Goal: Check status: Check status

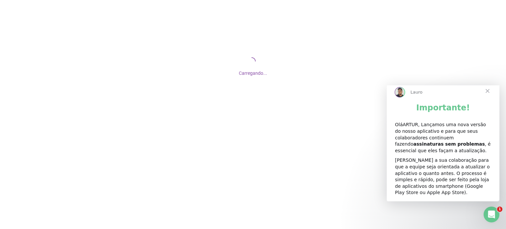
click at [488, 99] on span "Fechar" at bounding box center [487, 91] width 24 height 24
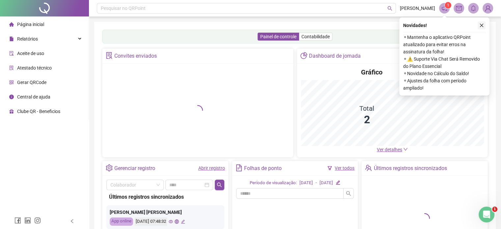
click at [480, 26] on icon "close" at bounding box center [481, 25] width 5 height 5
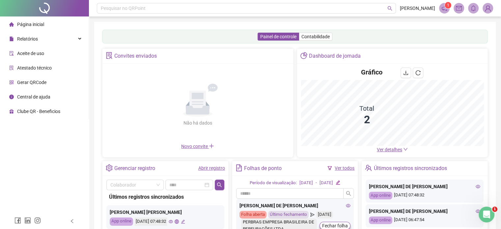
click at [393, 148] on span "Ver detalhes" at bounding box center [389, 149] width 25 height 5
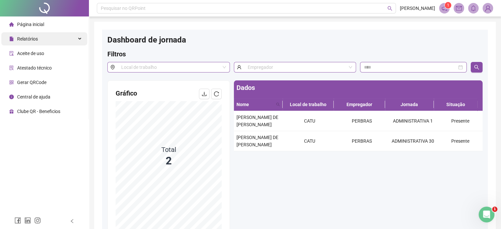
click at [41, 36] on div "Relatórios" at bounding box center [44, 38] width 86 height 13
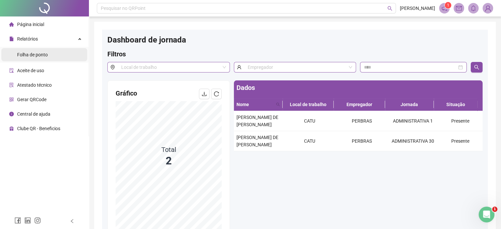
click at [42, 56] on span "Folha de ponto" at bounding box center [32, 54] width 31 height 5
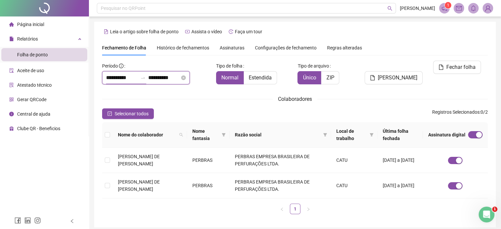
click at [123, 76] on input "**********" at bounding box center [122, 78] width 32 height 8
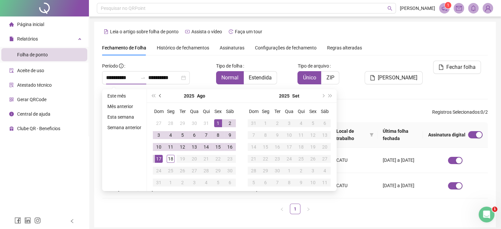
click at [159, 96] on span "prev-year" at bounding box center [160, 95] width 3 height 3
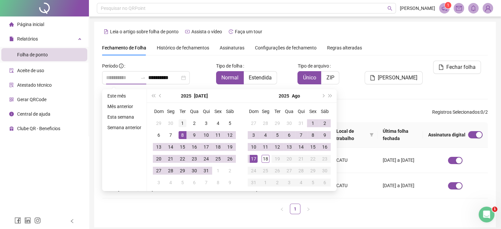
type input "**********"
click at [183, 123] on div "1" at bounding box center [182, 123] width 8 height 8
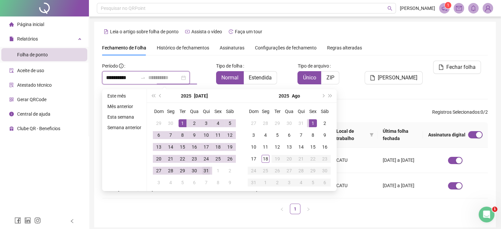
type input "**********"
click at [207, 171] on div "31" at bounding box center [206, 171] width 8 height 8
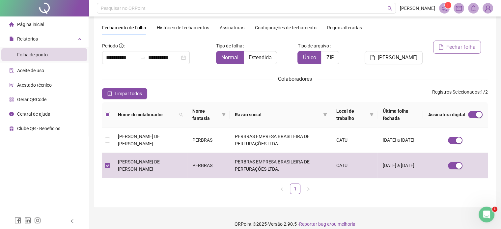
click at [450, 48] on span "Fechar folha" at bounding box center [460, 47] width 29 height 8
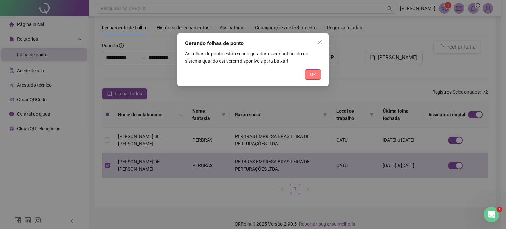
click at [312, 72] on span "Ok" at bounding box center [313, 74] width 6 height 7
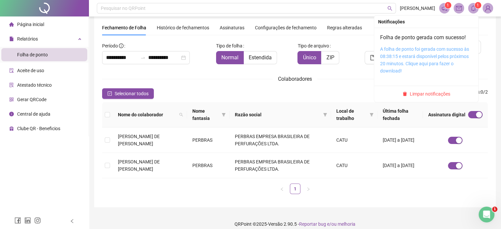
click at [419, 63] on link "A folha de ponto foi gerada com sucesso às 08:38:15 e estará disponível pelos p…" at bounding box center [424, 59] width 89 height 27
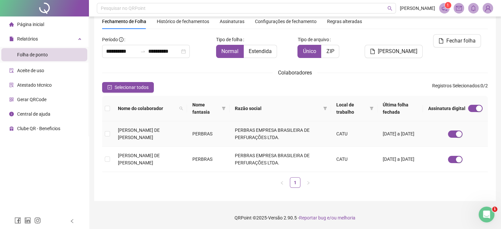
scroll to position [0, 0]
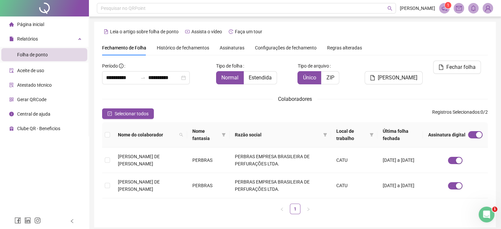
click at [210, 102] on div "Colaboradores" at bounding box center [295, 99] width 386 height 8
